Goal: Transaction & Acquisition: Purchase product/service

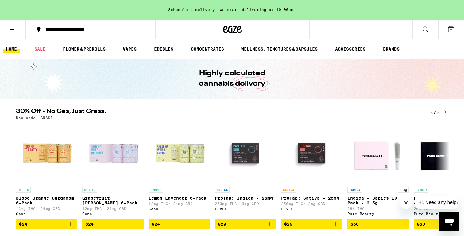
click at [12, 28] on icon at bounding box center [12, 28] width 7 height 7
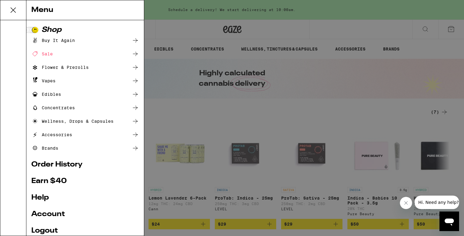
click at [46, 219] on ul "Shop Buy It Again Sale Flower & Prerolls Vapes Edibles Concentrates Wellness, D…" at bounding box center [85, 145] width 108 height 239
click at [48, 212] on link "Account" at bounding box center [85, 214] width 108 height 7
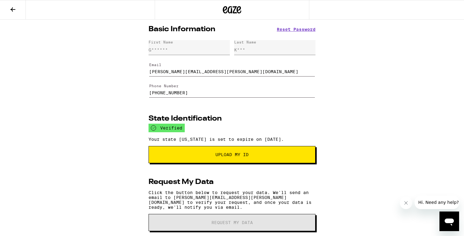
click at [181, 72] on input "[PERSON_NAME][EMAIL_ADDRESS][PERSON_NAME][DOMAIN_NAME]" at bounding box center [232, 67] width 166 height 17
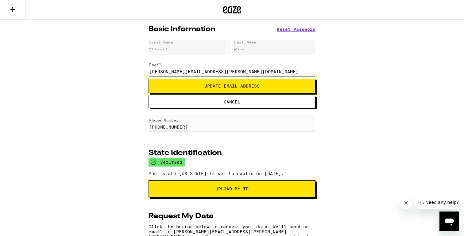
type input "[PERSON_NAME][EMAIL_ADDRESS][PERSON_NAME][DOMAIN_NAME]"
click at [215, 87] on span "Update Email Address" at bounding box center [231, 86] width 55 height 4
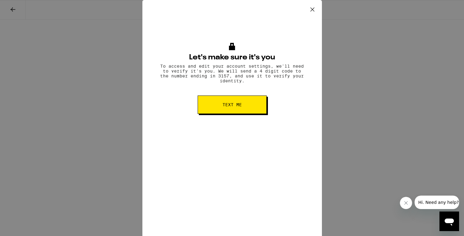
click at [220, 104] on button "Text me" at bounding box center [231, 105] width 69 height 18
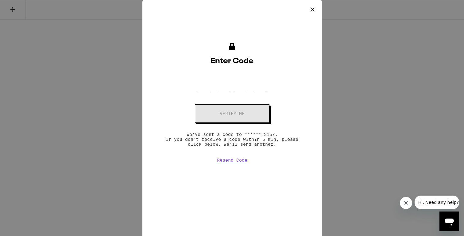
click at [207, 83] on input "OTP Code" at bounding box center [204, 83] width 12 height 18
type input "9"
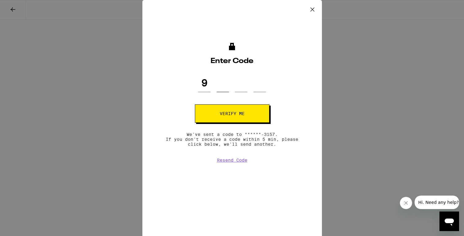
type input "1"
type input "8"
type input "3"
click at [206, 115] on button "Verify me" at bounding box center [232, 114] width 75 height 18
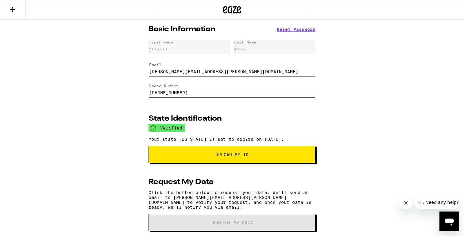
click at [195, 73] on input "[PERSON_NAME][EMAIL_ADDRESS][PERSON_NAME][DOMAIN_NAME]" at bounding box center [232, 67] width 166 height 17
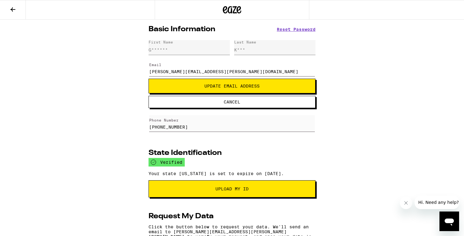
type input "[PERSON_NAME][EMAIL_ADDRESS][PERSON_NAME][DOMAIN_NAME]"
click at [223, 86] on span "Update Email Address" at bounding box center [231, 86] width 55 height 4
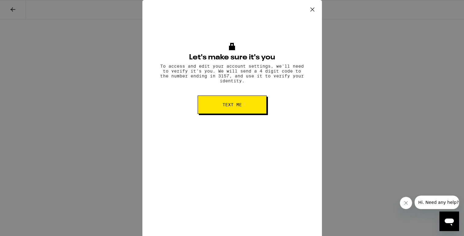
click at [228, 101] on button "Text me" at bounding box center [231, 105] width 69 height 18
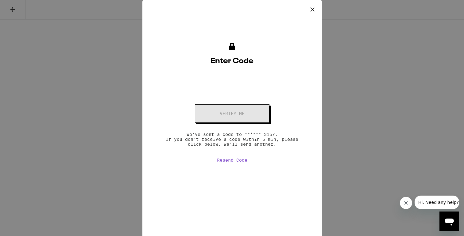
click at [204, 87] on input "OTP Code" at bounding box center [204, 83] width 12 height 18
type input "0"
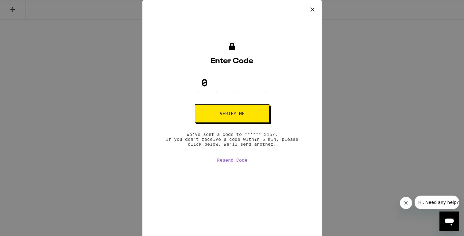
type input "4"
type input "0"
type input "8"
click at [216, 116] on button "Verify me" at bounding box center [232, 114] width 75 height 18
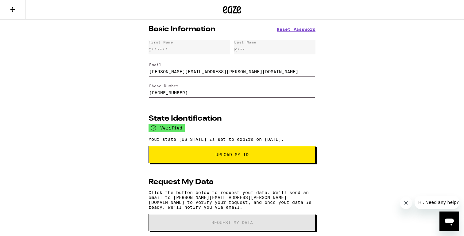
click at [181, 72] on input "garrett.kerr@eaze.com" at bounding box center [232, 67] width 166 height 17
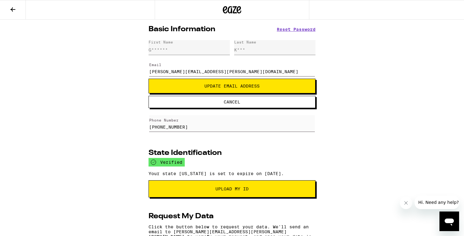
type input "garrett.kerr+test@eaze.com"
click at [242, 88] on span "Update Email Address" at bounding box center [231, 86] width 55 height 4
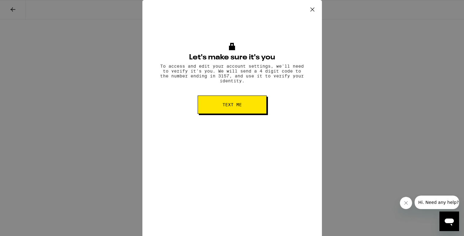
click at [314, 11] on icon at bounding box center [312, 9] width 9 height 9
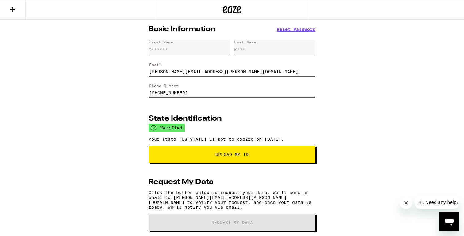
click at [184, 72] on input "[PERSON_NAME][EMAIL_ADDRESS][PERSON_NAME][DOMAIN_NAME]" at bounding box center [232, 67] width 166 height 17
click at [183, 72] on input "[PERSON_NAME][EMAIL_ADDRESS][PERSON_NAME][DOMAIN_NAME]" at bounding box center [232, 67] width 166 height 17
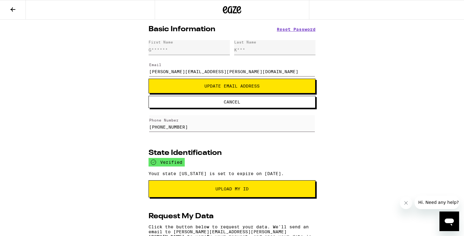
type input "[PERSON_NAME][EMAIL_ADDRESS][PERSON_NAME][DOMAIN_NAME]"
click at [6, 14] on button at bounding box center [13, 9] width 26 height 19
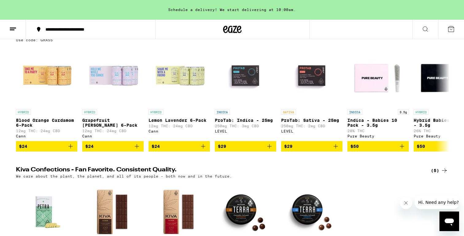
click at [201, 147] on icon "Add to bag" at bounding box center [202, 146] width 7 height 7
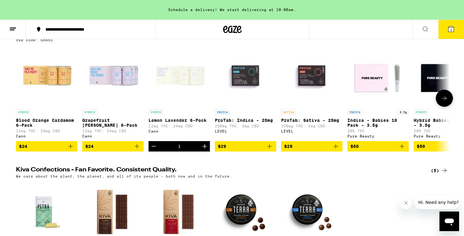
click at [268, 146] on button "$29" at bounding box center [245, 146] width 61 height 10
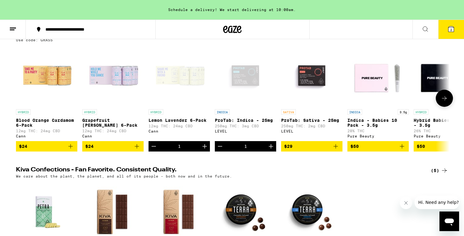
click at [339, 150] on icon "Add to bag" at bounding box center [335, 146] width 7 height 7
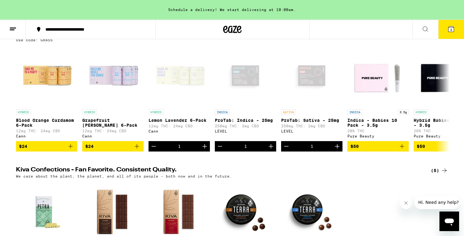
click at [453, 29] on icon at bounding box center [450, 28] width 7 height 7
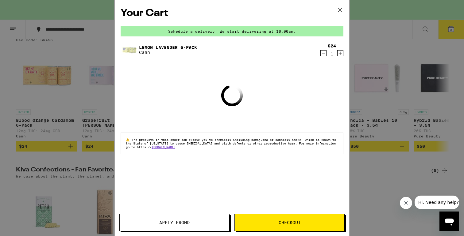
click at [271, 226] on button "Checkout" at bounding box center [289, 222] width 110 height 17
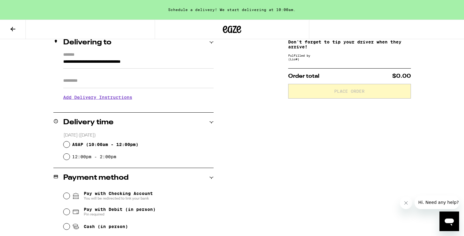
scroll to position [80, 0]
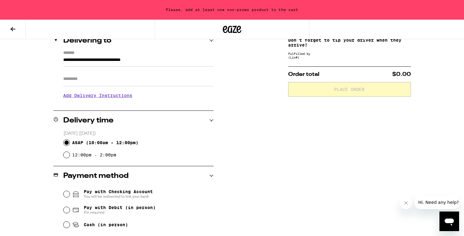
click at [68, 141] on input "ASAP ( 10:00am - 12:00pm )" at bounding box center [66, 143] width 6 height 6
radio input "true"
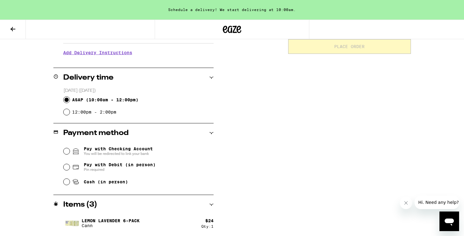
scroll to position [124, 0]
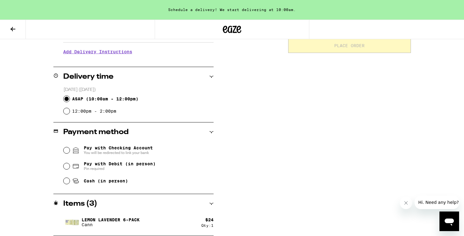
click at [67, 179] on div "Cash (in person)" at bounding box center [138, 180] width 150 height 13
click at [65, 184] on input "Cash (in person)" at bounding box center [66, 181] width 6 height 6
radio input "true"
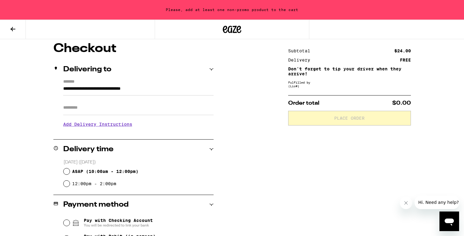
scroll to position [31, 0]
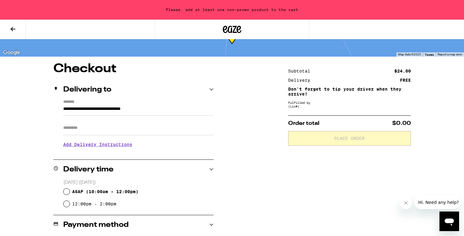
click at [18, 14] on div "Please, add at least one non-promo product to the cart" at bounding box center [232, 10] width 464 height 20
click at [15, 29] on icon at bounding box center [12, 28] width 7 height 7
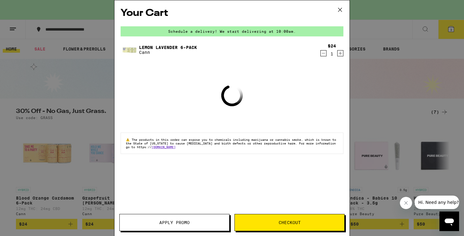
click at [339, 5] on button at bounding box center [339, 10] width 19 height 20
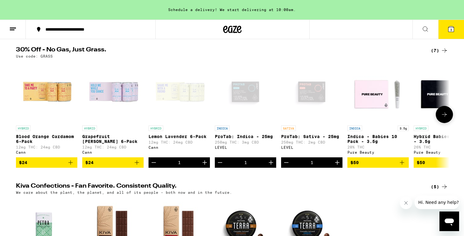
scroll to position [63, 0]
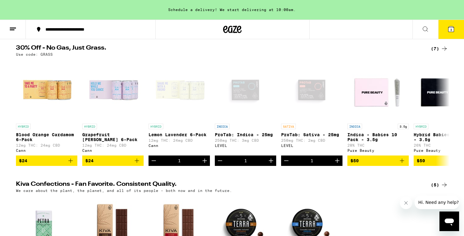
click at [449, 29] on icon at bounding box center [451, 29] width 6 height 6
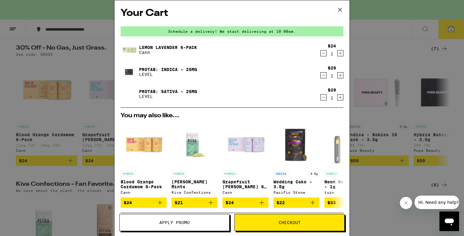
click at [272, 224] on span "Checkout" at bounding box center [289, 223] width 109 height 4
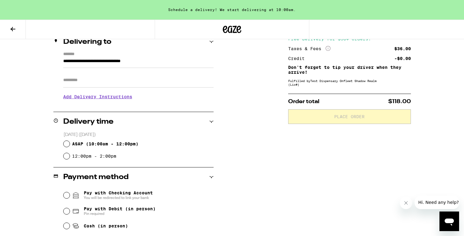
scroll to position [83, 0]
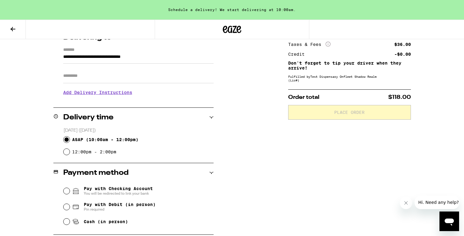
click at [68, 141] on input "ASAP ( 10:00am - 12:00pm )" at bounding box center [66, 140] width 6 height 6
radio input "true"
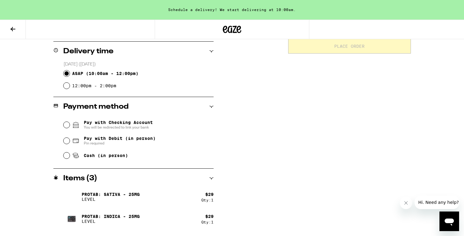
scroll to position [150, 0]
click at [66, 159] on input "Cash (in person)" at bounding box center [66, 155] width 6 height 6
radio input "true"
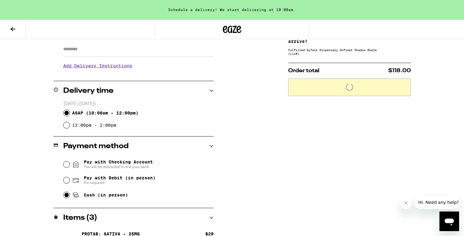
scroll to position [107, 0]
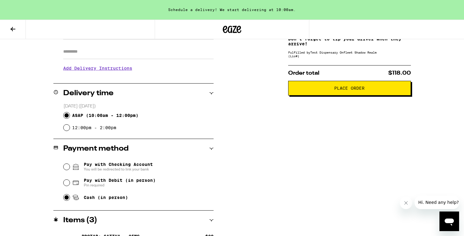
click at [302, 96] on button "Place Order" at bounding box center [349, 88] width 123 height 15
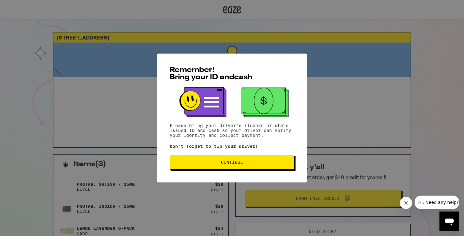
click at [235, 164] on span "Continue" at bounding box center [232, 162] width 22 height 4
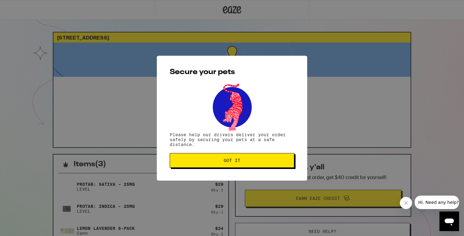
click at [235, 163] on span "Got it" at bounding box center [232, 161] width 17 height 4
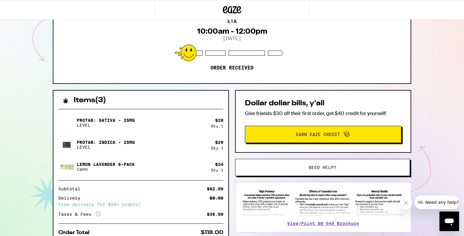
scroll to position [65, 0]
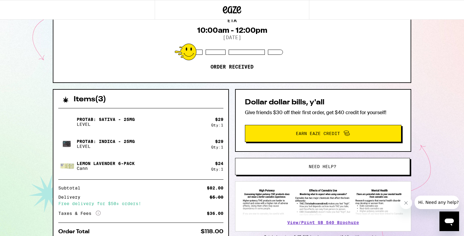
click at [318, 169] on span "Need help?" at bounding box center [322, 167] width 28 height 4
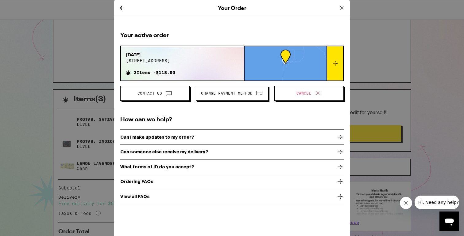
click at [294, 97] on span "Cancel" at bounding box center [308, 94] width 59 height 8
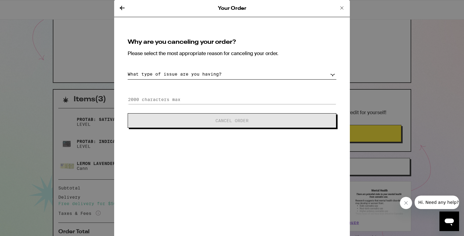
click at [258, 72] on select "What type of issue are you having? Order taking too long Order arriving too soo…" at bounding box center [232, 74] width 208 height 11
select select "change-order"
click at [128, 69] on select "What type of issue are you having? Order taking too long Order arriving too soo…" at bounding box center [232, 74] width 208 height 11
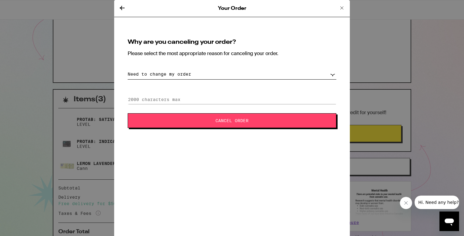
click at [277, 121] on span "Cancel Order" at bounding box center [231, 121] width 159 height 4
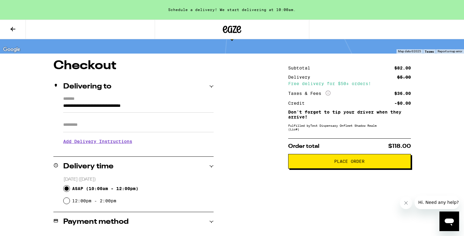
scroll to position [14, 0]
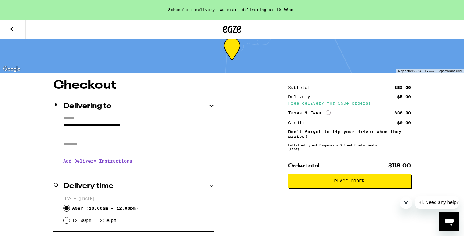
click at [326, 179] on button "Place Order" at bounding box center [349, 181] width 123 height 15
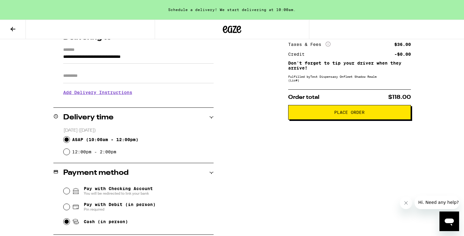
scroll to position [86, 0]
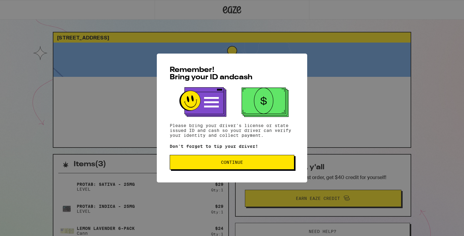
scroll to position [3, 0]
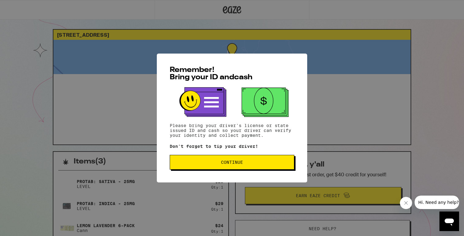
click at [232, 160] on button "Continue" at bounding box center [232, 162] width 124 height 15
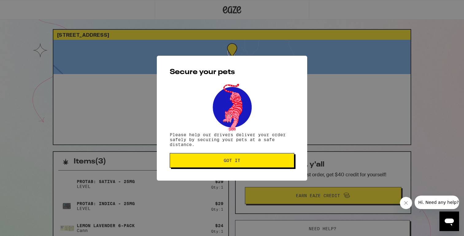
click at [232, 160] on span "Got it" at bounding box center [232, 161] width 17 height 4
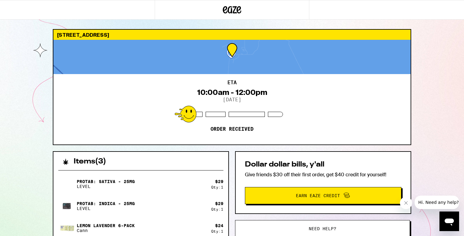
scroll to position [0, 0]
click at [312, 224] on button "Need help?" at bounding box center [322, 228] width 175 height 17
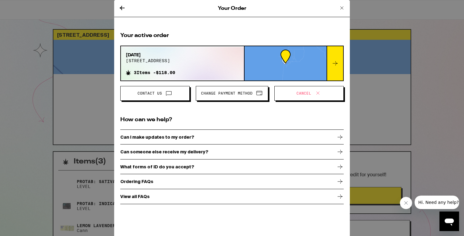
click at [294, 94] on span "Cancel" at bounding box center [308, 94] width 59 height 8
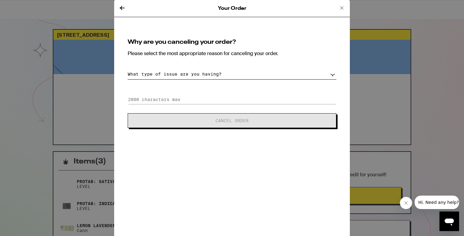
click at [272, 78] on select "What type of issue are you having? Order taking too long Order arriving too soo…" at bounding box center [232, 74] width 208 height 11
select select "no-id"
click at [128, 69] on select "What type of issue are you having? Order taking too long Order arriving too soo…" at bounding box center [232, 74] width 208 height 11
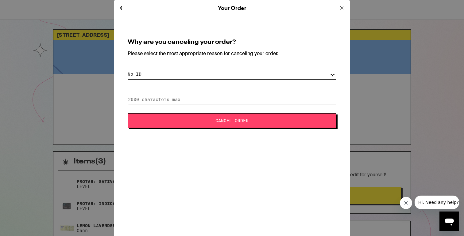
click at [280, 124] on button "Cancel Order" at bounding box center [232, 120] width 208 height 15
